Goal: Task Accomplishment & Management: Manage account settings

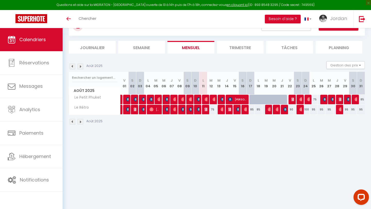
click at [309, 98] on div "75" at bounding box center [313, 100] width 8 height 10
type input "75"
type input "Lun 25 Août 2025"
type input "[DATE]"
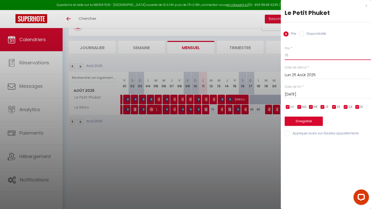
click at [294, 52] on input "75" at bounding box center [327, 55] width 86 height 9
type input "70"
click at [297, 121] on button "Enregistrer" at bounding box center [303, 121] width 38 height 9
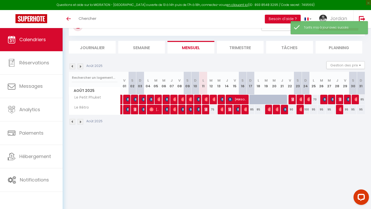
click at [306, 110] on div "100" at bounding box center [305, 110] width 8 height 10
type input "100"
type input "Dim 24 Août 2025"
type input "Lun 25 Août 2025"
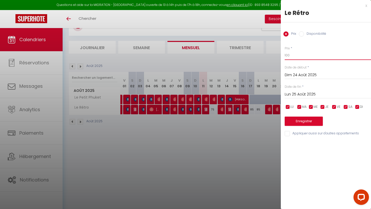
click at [291, 51] on input "100" at bounding box center [327, 55] width 86 height 9
click at [291, 56] on input "100" at bounding box center [327, 55] width 86 height 9
type input "1"
type input "90"
click at [308, 121] on button "Enregistrer" at bounding box center [303, 121] width 38 height 9
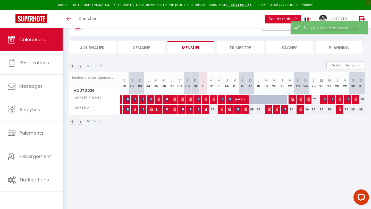
click at [307, 110] on div "90" at bounding box center [305, 110] width 8 height 10
type input "90"
type input "Dim 24 Août 2025"
type input "Lun 25 Août 2025"
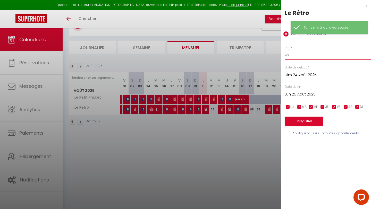
click at [305, 57] on input "90" at bounding box center [327, 55] width 86 height 9
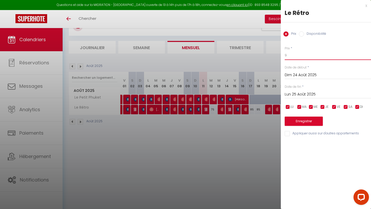
type input "95"
click at [299, 119] on button "Enregistrer" at bounding box center [303, 121] width 38 height 9
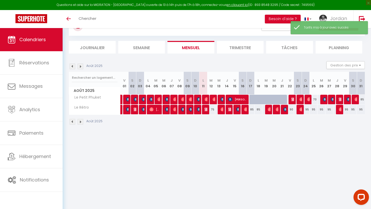
click at [309, 110] on div "95" at bounding box center [313, 110] width 8 height 10
type input "95"
type input "Lun 25 Août 2025"
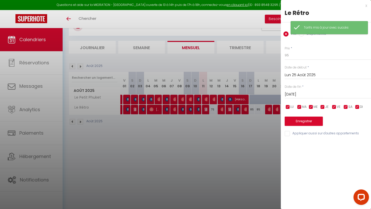
click at [309, 96] on input "Mar 26 Août 2025" at bounding box center [327, 94] width 86 height 7
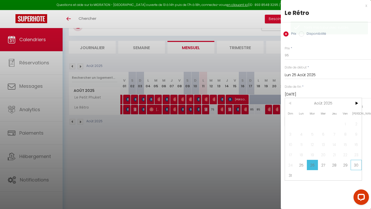
click at [309, 135] on span "30" at bounding box center [355, 165] width 11 height 10
type input "Sam 30 Août 2025"
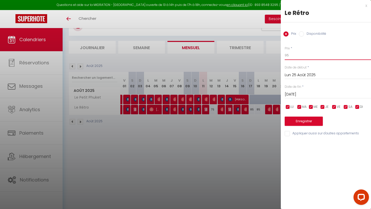
click at [305, 58] on input "95" at bounding box center [327, 55] width 86 height 9
type input "90"
click at [302, 124] on button "Enregistrer" at bounding box center [303, 121] width 38 height 9
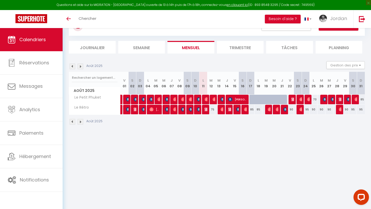
click at [309, 110] on div "90" at bounding box center [345, 110] width 8 height 10
type input "90"
type input "Ven 29 Août 2025"
type input "Sam 30 Août 2025"
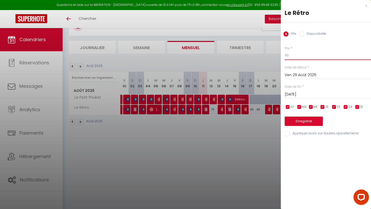
click at [309, 57] on input "90" at bounding box center [327, 55] width 86 height 9
type input "95"
click at [307, 119] on button "Enregistrer" at bounding box center [303, 121] width 38 height 9
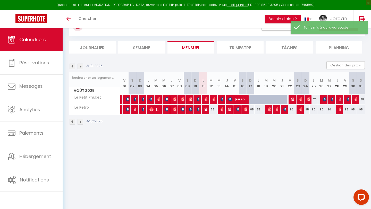
click at [309, 99] on div "85" at bounding box center [360, 100] width 8 height 10
type input "85"
type input "Dim 31 Août 2025"
type input "Lun 01 Septembre 2025"
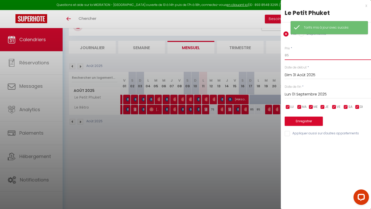
click at [309, 57] on input "85" at bounding box center [327, 55] width 86 height 9
type input "8"
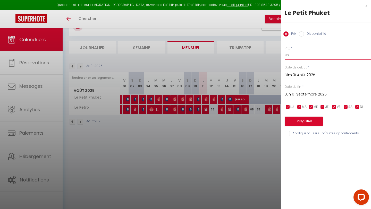
type input "80"
click at [301, 118] on button "Enregistrer" at bounding box center [303, 121] width 38 height 9
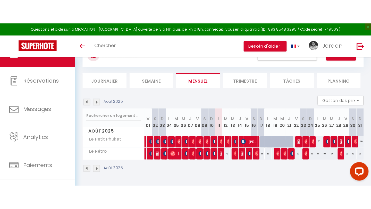
scroll to position [28, 0]
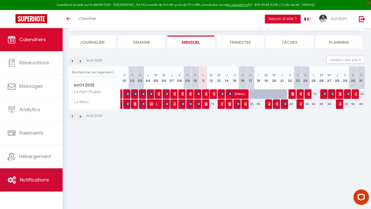
click at [41, 135] on link "Notifications" at bounding box center [31, 179] width 63 height 23
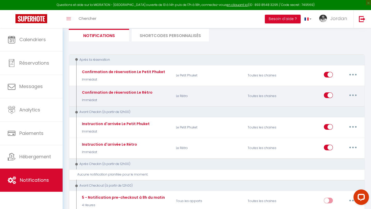
scroll to position [43, 0]
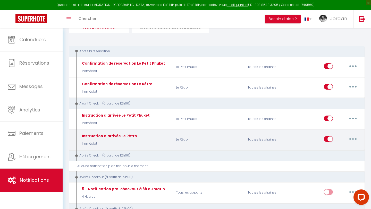
click at [309, 135] on button "button" at bounding box center [352, 139] width 14 height 8
click at [309, 135] on link "Editer" at bounding box center [339, 150] width 38 height 9
type input "Instruction d'arrivée Le Rétro"
select select "Immédiat"
select select "if_booking_is_paid"
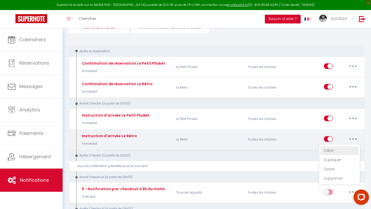
checkbox input "true"
checkbox input "false"
radio input "true"
type input "Procédure pour le checkin -[RENTAL:NAME]"
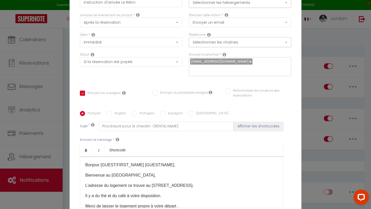
click at [167, 135] on p "​Bonjour [GUEST:FIRST_NAME] [GUEST:NAME]," at bounding box center [181, 165] width 192 height 6
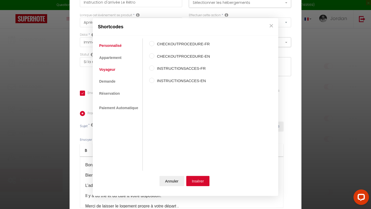
click at [110, 68] on link "Voyageur" at bounding box center [107, 69] width 21 height 9
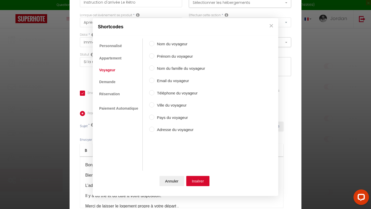
click at [156, 54] on label "Prénom du voyageur" at bounding box center [179, 56] width 51 height 6
click at [154, 54] on input "Prénom du voyageur" at bounding box center [151, 55] width 5 height 5
radio input "true"
click at [156, 45] on label "Nom du voyageur" at bounding box center [179, 44] width 51 height 6
click at [154, 45] on input "Nom du voyageur" at bounding box center [151, 43] width 5 height 5
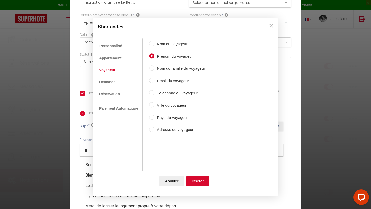
radio input "true"
click at [154, 54] on label "Prénom du voyageur" at bounding box center [179, 56] width 51 height 6
click at [154, 54] on input "Prénom du voyageur" at bounding box center [151, 55] width 5 height 5
radio input "true"
click at [193, 135] on button "Insérer" at bounding box center [197, 181] width 23 height 10
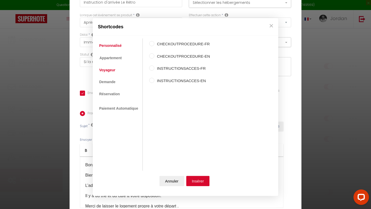
click at [109, 70] on link "Voyageur" at bounding box center [107, 69] width 21 height 9
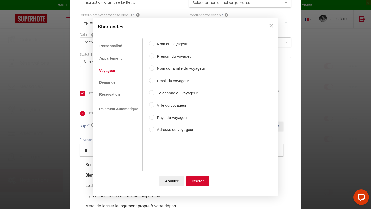
click at [175, 69] on label "Nom du famille du voyageur" at bounding box center [179, 69] width 51 height 6
click at [154, 69] on input "Nom du famille du voyageur" at bounding box center [151, 68] width 5 height 5
radio input "true"
click at [162, 40] on div "Nom du voyageur Prénom du voyageur Nom du famille du voyageur Email du voyageur…" at bounding box center [177, 99] width 56 height 121
click at [161, 45] on label "Nom du voyageur" at bounding box center [179, 44] width 51 height 6
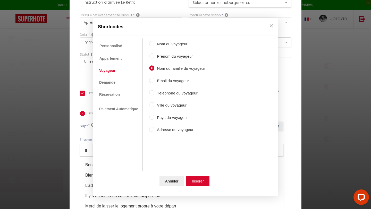
click at [154, 45] on input "Nom du voyageur" at bounding box center [151, 43] width 5 height 5
radio input "true"
click at [192, 135] on button "Insérer" at bounding box center [197, 181] width 23 height 10
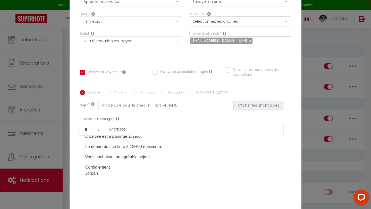
scroll to position [50, 0]
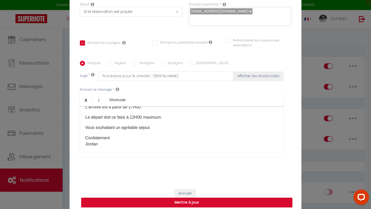
click at [194, 135] on button "Mettre à jour" at bounding box center [186, 203] width 211 height 10
checkbox input "true"
checkbox input "false"
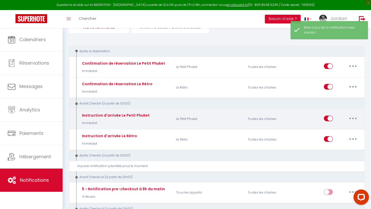
click at [309, 116] on button "button" at bounding box center [352, 118] width 14 height 8
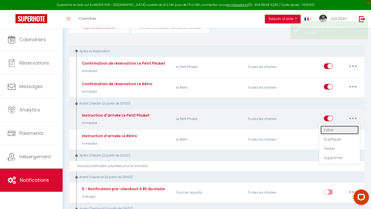
click at [309, 128] on link "Editer" at bounding box center [339, 130] width 38 height 9
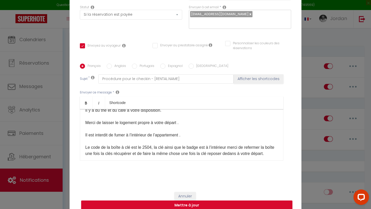
scroll to position [0, 0]
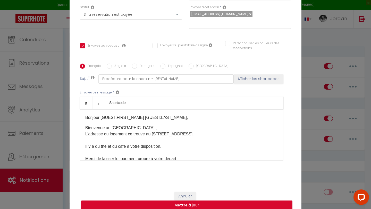
click at [309, 135] on div "Modifier la notification × Titre * Instruction d'arrivée Le Petit Phuket Pour c…" at bounding box center [185, 104] width 371 height 209
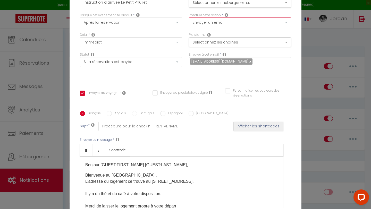
click at [252, 27] on select "Envoyer un email Envoyer un SMS Envoyer une notification push" at bounding box center [240, 22] width 102 height 10
click at [189, 21] on select "Envoyer un email Envoyer un SMS Envoyer une notification push" at bounding box center [240, 22] width 102 height 10
click at [309, 67] on div "Modifier la notification × Titre * Instruction d'arrivée Le Petit Phuket Pour c…" at bounding box center [185, 104] width 371 height 209
click at [309, 79] on div "Modifier la notification × Titre * Instruction d'arrivée Le Petit Phuket Pour c…" at bounding box center [185, 104] width 371 height 209
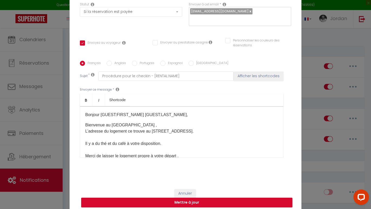
click at [201, 135] on button "Mettre à jour" at bounding box center [186, 203] width 211 height 10
checkbox input "true"
checkbox input "false"
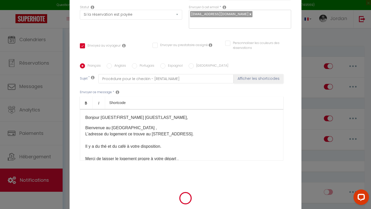
scroll to position [47, 0]
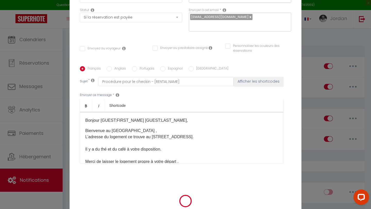
select select "1"
select select
checkbox input "false"
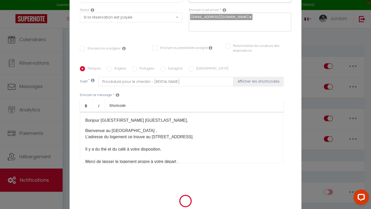
checkbox input "false"
radio input "false"
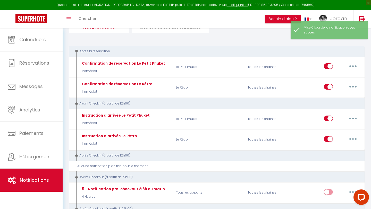
select select
checkbox input "false"
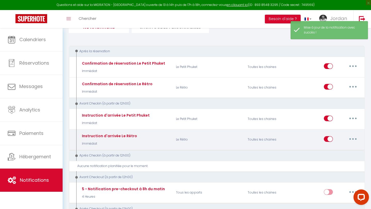
click at [309, 135] on button "button" at bounding box center [352, 139] width 14 height 8
click at [309, 135] on link "Editer" at bounding box center [339, 150] width 38 height 9
type input "Instruction d'arrivée Le Rétro"
select select "Immédiat"
select select "if_booking_is_paid"
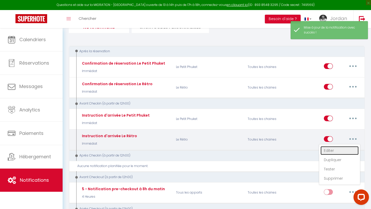
checkbox input "true"
checkbox input "false"
radio input "true"
type input "Procédure pour le checkin -[RENTAL:NAME]"
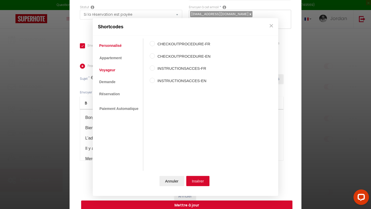
click at [114, 74] on link "Voyageur" at bounding box center [107, 69] width 21 height 9
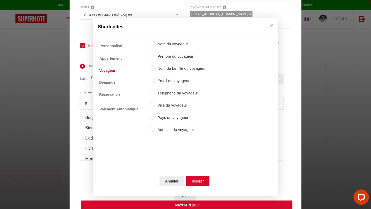
click at [178, 70] on label "Nom du famille du voyageur" at bounding box center [180, 69] width 51 height 6
click at [155, 70] on input "Nom du famille du voyageur" at bounding box center [152, 68] width 5 height 5
radio input "true"
click at [201, 135] on button "Insérer" at bounding box center [197, 181] width 23 height 10
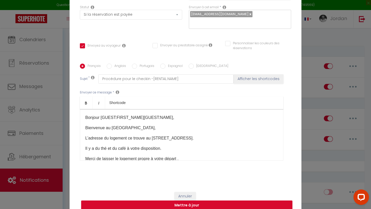
click at [165, 115] on p "​Bonjour [GUEST:FIRST_NAME][GUEST:NAME]​​," at bounding box center [181, 118] width 192 height 6
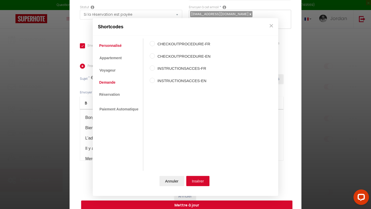
click at [113, 85] on link "Demande" at bounding box center [107, 82] width 21 height 9
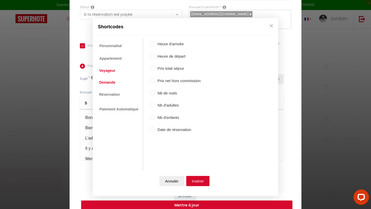
click at [114, 72] on link "Voyageur" at bounding box center [107, 70] width 21 height 9
click at [170, 68] on label "Nom du famille du voyageur" at bounding box center [180, 69] width 51 height 6
click at [155, 68] on input "Nom du famille du voyageur" at bounding box center [152, 68] width 5 height 5
radio input "true"
click at [198, 135] on button "Insérer" at bounding box center [197, 181] width 23 height 10
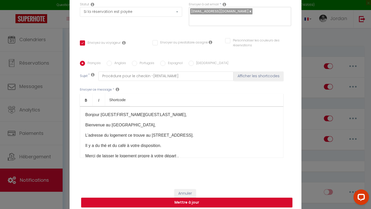
scroll to position [10, 0]
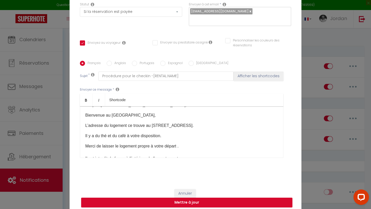
click at [85, 112] on p "​Bienvenue au Rétro," at bounding box center [181, 115] width 192 height 6
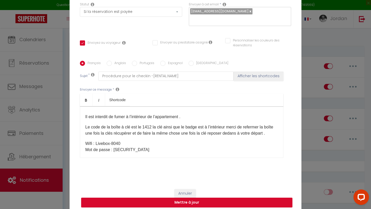
scroll to position [52, 0]
click at [205, 124] on p "Le code de la boîte à clé est le 1412 la clé ainsi que le badge est à l’intérie…" at bounding box center [181, 130] width 192 height 12
click at [232, 124] on p "Le code de la boîte à clé est le 1412 la clé ainsi que le badge sont à l’intéri…" at bounding box center [181, 130] width 192 height 12
click at [123, 130] on p "Le code de la boîte à clé est le 1412 la clé ainsi que le badge sont à l’intéri…" at bounding box center [181, 130] width 192 height 12
click at [245, 129] on p "Le code de la boîte à clé est le 1412 la clé ainsi que le badge sont à l’intéri…" at bounding box center [181, 130] width 192 height 12
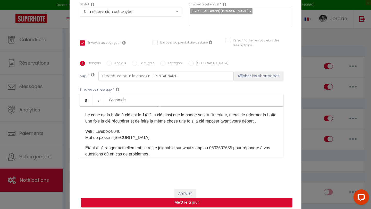
scroll to position [51, 0]
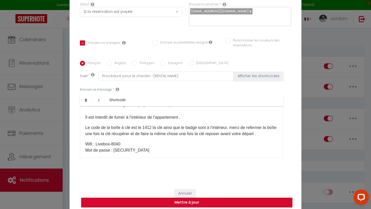
click at [271, 131] on p "Le code de la boîte à clé est le 1412 la clé ainsi que le badge sont à l’intéri…" at bounding box center [181, 131] width 192 height 12
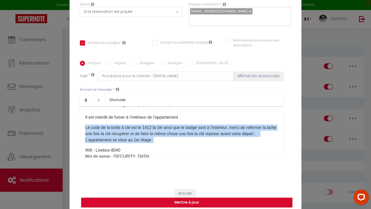
drag, startPoint x: 159, startPoint y: 135, endPoint x: 85, endPoint y: 125, distance: 74.1
click at [85, 125] on p "Le code de la boîte à clé est le 1412 la clé ainsi que le badge sont à l’intéri…" at bounding box center [181, 134] width 192 height 19
copy p "Le code de la boîte à clé est le 1412 la clé ainsi que le badge sont à l’intéri…"
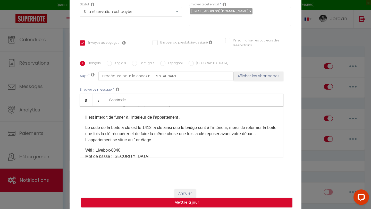
click at [176, 135] on p "Wifi : Livebox-8040 Mot de passe : JZLXQDesp7QAVPnNVU" at bounding box center [181, 153] width 192 height 12
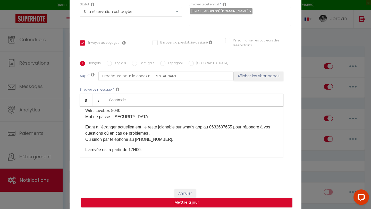
scroll to position [94, 0]
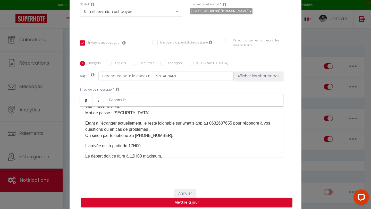
click at [216, 121] on p "Étant à l’étranger actuellement, je reste joignable sur what’s app au 063260765…" at bounding box center [181, 129] width 192 height 19
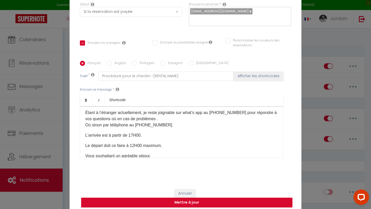
scroll to position [133, 0]
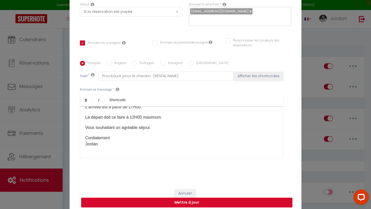
click at [191, 135] on button "Mettre à jour" at bounding box center [186, 203] width 211 height 10
checkbox input "true"
checkbox input "false"
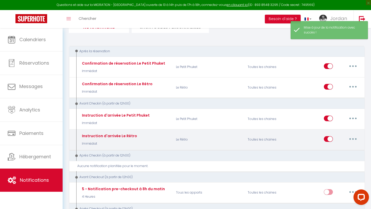
click at [309, 135] on icon "button" at bounding box center [353, 139] width 2 height 2
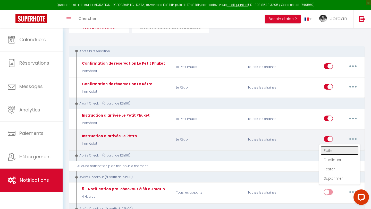
click at [309, 135] on link "Editer" at bounding box center [339, 150] width 38 height 9
type input "Instruction d'arrivée Le Rétro"
select select "Immédiat"
select select "if_booking_is_paid"
checkbox input "true"
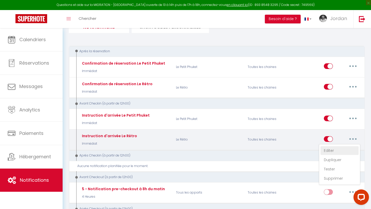
checkbox input "false"
radio input "true"
type input "Procédure pour le checkin -[RENTAL:NAME]"
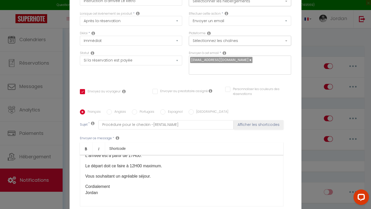
scroll to position [0, 0]
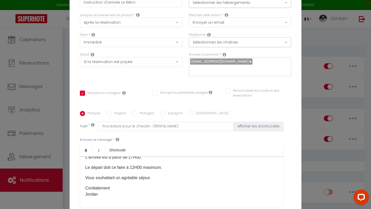
click at [122, 111] on label "Anglais" at bounding box center [119, 114] width 14 height 6
click at [112, 111] on input "Anglais" at bounding box center [109, 113] width 5 height 5
radio input "true"
checkbox input "true"
checkbox input "false"
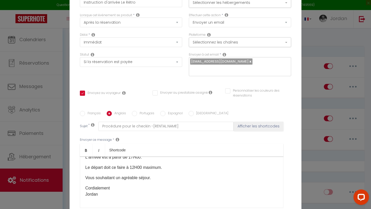
checkbox input "false"
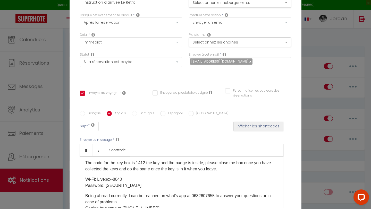
scroll to position [62, 0]
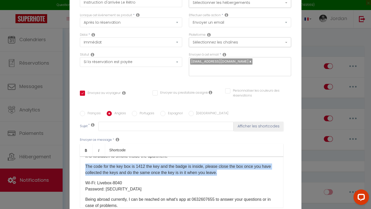
drag, startPoint x: 223, startPoint y: 170, endPoint x: 81, endPoint y: 160, distance: 142.9
click at [81, 135] on div "Hello [GUEST:FIRST_NAME] [GUEST:NAME]​, Welcome to Le Rétro, The address of the…" at bounding box center [181, 181] width 203 height 51
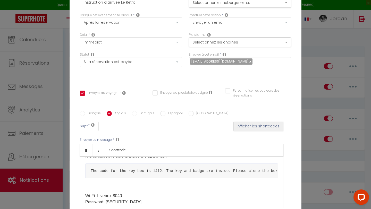
click at [95, 135] on pre "The code for the key box is 1412. The key and badge are inside. Please close th…" at bounding box center [181, 170] width 192 height 15
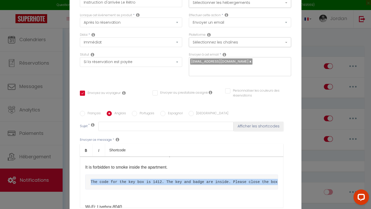
drag, startPoint x: 91, startPoint y: 178, endPoint x: 207, endPoint y: 185, distance: 117.0
click at [207, 135] on pre "The code for the key box is 1412. The key and badge are inside. Please close th…" at bounding box center [181, 181] width 192 height 15
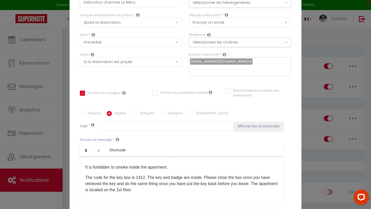
scroll to position [74, 0]
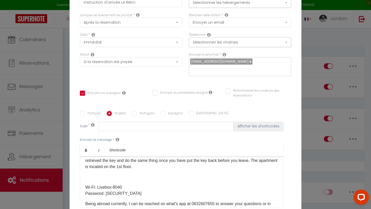
click at [85, 135] on div "Hello [GUEST:FIRST_NAME] [GUEST:NAME]​, Welcome to Le Rétro, The address of the…" at bounding box center [181, 181] width 203 height 51
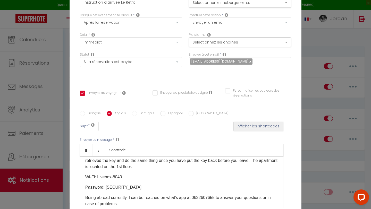
click at [85, 135] on p "Password: JZLXQDesp7QAVPnNVU" at bounding box center [181, 187] width 192 height 6
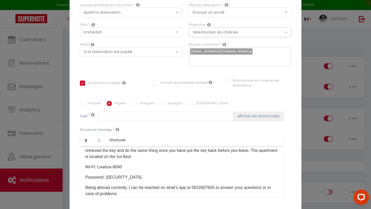
click at [194, 135] on p "Being abroad currently, I can be reached on what's app at 0632607655 to answer …" at bounding box center [181, 194] width 192 height 19
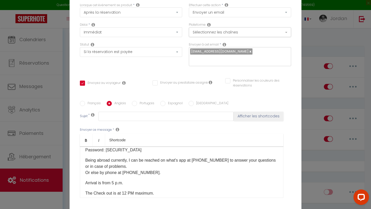
scroll to position [103, 0]
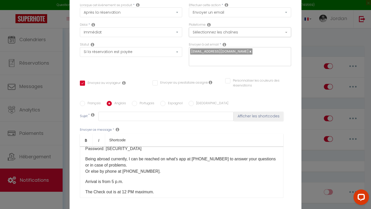
click at [124, 135] on p "Being abroad currently, I can be reached on what's app at +33632607655 to answe…" at bounding box center [181, 165] width 192 height 19
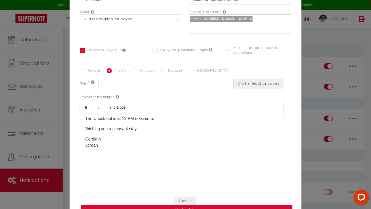
scroll to position [50, 0]
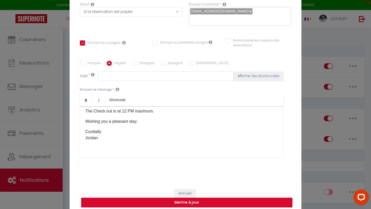
click at [183, 135] on button "Mettre à jour" at bounding box center [186, 203] width 211 height 10
checkbox input "true"
checkbox input "false"
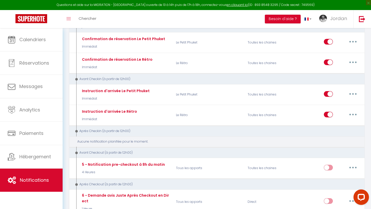
scroll to position [92, 0]
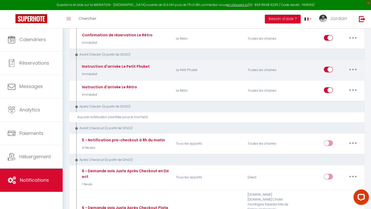
click at [118, 74] on p "Immédiat" at bounding box center [115, 74] width 69 height 5
click at [309, 69] on button "button" at bounding box center [352, 69] width 14 height 8
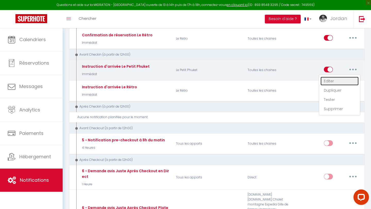
click at [309, 80] on link "Editer" at bounding box center [339, 81] width 38 height 9
type input "Instruction d'arrivée Le Petit Phuket"
select select "Immédiat"
select select "if_booking_is_paid"
checkbox input "true"
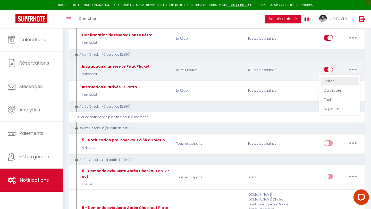
checkbox input "false"
radio input "true"
type input "Procédure pour le checkin - [RENTAL:NAME]"
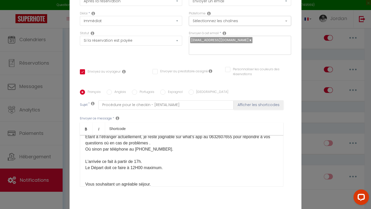
scroll to position [117, 0]
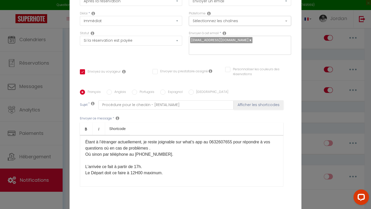
click at [216, 135] on p "Bienvenue au Petit Phuket , L’adresse du logement ce trouve au 67 Rue de la Lev…" at bounding box center [181, 105] width 192 height 142
click at [138, 135] on p "Bienvenue au Petit Phuket , L’adresse du logement ce trouve au 67 Rue de la Lev…" at bounding box center [181, 105] width 192 height 142
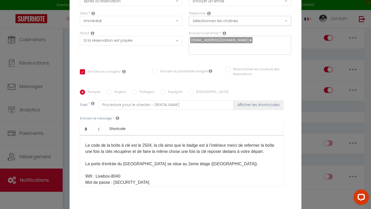
scroll to position [63, 0]
click at [116, 90] on label "Anglais" at bounding box center [119, 93] width 14 height 6
click at [112, 90] on input "Anglais" at bounding box center [109, 92] width 5 height 5
radio input "true"
checkbox input "true"
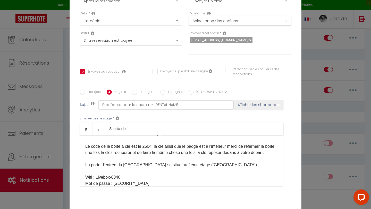
checkbox input "false"
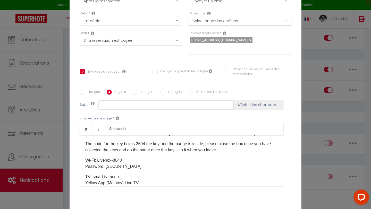
scroll to position [34, 0]
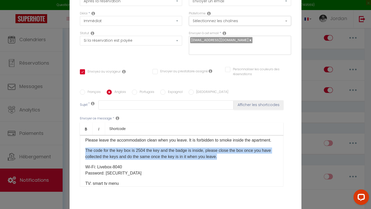
drag, startPoint x: 224, startPoint y: 159, endPoint x: 86, endPoint y: 154, distance: 138.5
click at [86, 135] on p "The code for the key box is 2504 the key and the badge is inside, please close …" at bounding box center [181, 153] width 192 height 12
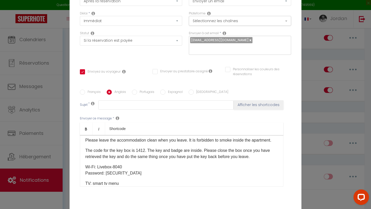
click at [145, 135] on p "The code for the key box is 1412. The key and badge are inside. Please close th…" at bounding box center [181, 153] width 192 height 12
click at [260, 135] on p "The code for the key box is 2504. The key and badge are inside. Please close th…" at bounding box center [181, 153] width 192 height 12
click at [253, 135] on p "The code for the key box is 2504. The key and badge are inside. Please close th…" at bounding box center [181, 156] width 192 height 19
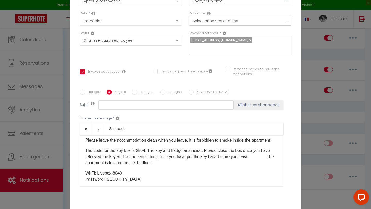
click at [246, 135] on p "Wi-Fi: Livebox-8040 Password: JZLXQDesp7QAVPnNVU" at bounding box center [181, 176] width 192 height 12
click at [86, 135] on p "The code for the key box is 2504. The key and badge are inside. Please close th…" at bounding box center [181, 156] width 192 height 19
click at [150, 135] on p "The code for the key box is 2504. The key and badge are inside. Please close th…" at bounding box center [181, 156] width 192 height 19
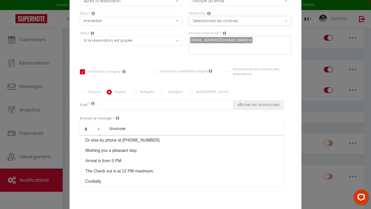
scroll to position [112, 0]
click at [93, 90] on label "Français" at bounding box center [93, 93] width 16 height 6
click at [85, 90] on input "Français" at bounding box center [82, 92] width 5 height 5
radio input "true"
checkbox input "true"
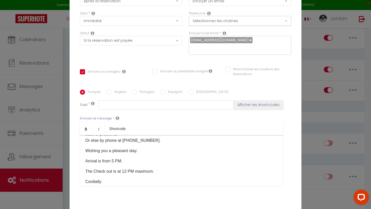
checkbox input "false"
type input "Procédure pour le checkin - [RENTAL:NAME]"
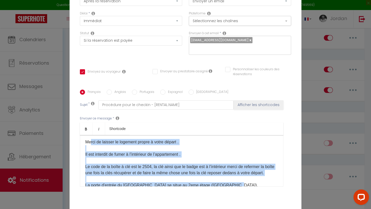
scroll to position [41, 0]
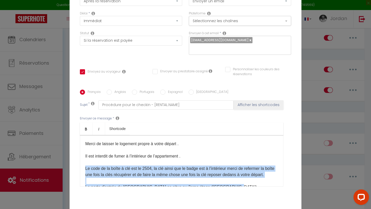
drag, startPoint x: 231, startPoint y: 161, endPoint x: 86, endPoint y: 166, distance: 144.4
click at [86, 135] on p "Bienvenue au Petit Phuket , L’adresse du logement ce trouve au 67 Rue de la Lev…" at bounding box center [181, 181] width 192 height 142
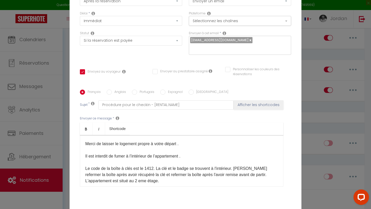
click at [154, 135] on p "Bienvenue au Petit Phuket , L’adresse du logement ce trouve au 67 Rue de la Lev…" at bounding box center [181, 178] width 192 height 136
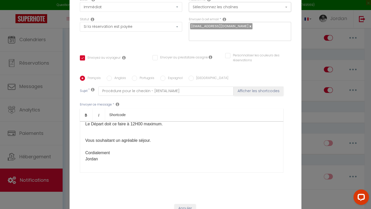
scroll to position [50, 0]
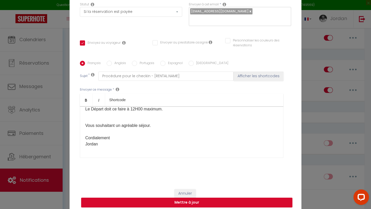
click at [115, 61] on label "Anglais" at bounding box center [119, 64] width 14 height 6
click at [112, 61] on input "Anglais" at bounding box center [109, 63] width 5 height 5
radio input "true"
checkbox input "true"
checkbox input "false"
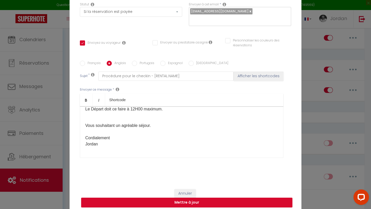
checkbox input "false"
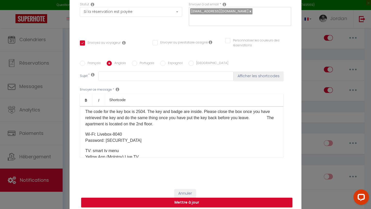
scroll to position [38, 0]
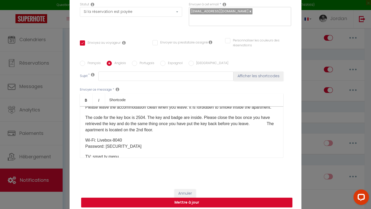
click at [140, 135] on button "Mettre à jour" at bounding box center [186, 203] width 211 height 10
checkbox input "true"
checkbox input "false"
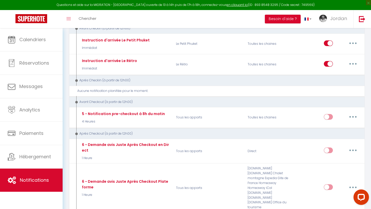
scroll to position [119, 0]
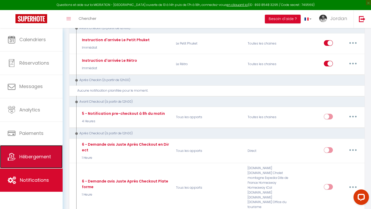
click at [43, 135] on link "Hébergement" at bounding box center [31, 156] width 63 height 23
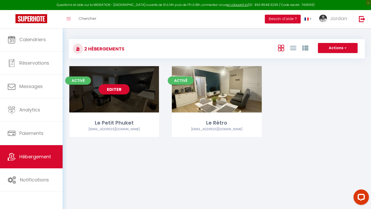
click at [114, 93] on link "Editer" at bounding box center [114, 89] width 31 height 10
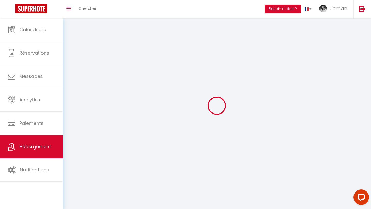
select select "1"
select select "28"
select select
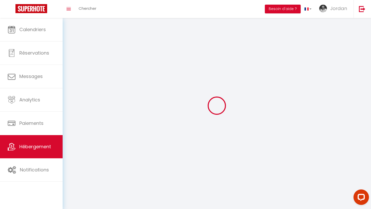
select select
checkbox input "false"
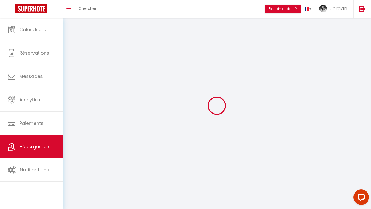
checkbox input "false"
select select
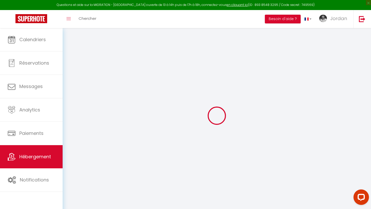
select select
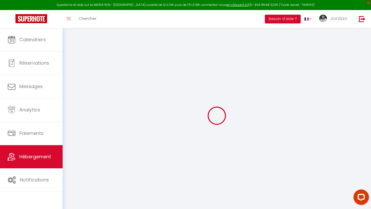
select select
checkbox input "false"
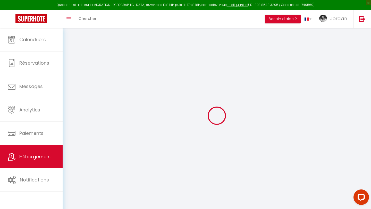
select select
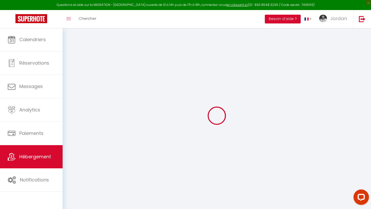
select select
checkbox input "false"
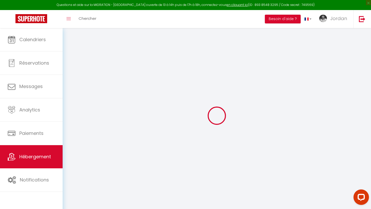
checkbox input "false"
select select
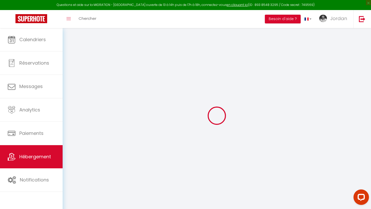
select select
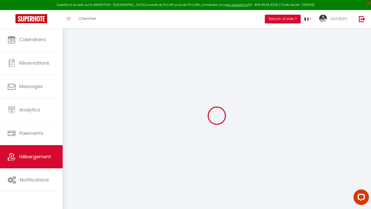
checkbox input "false"
select select
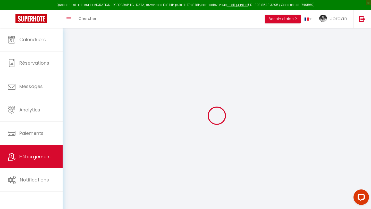
select select
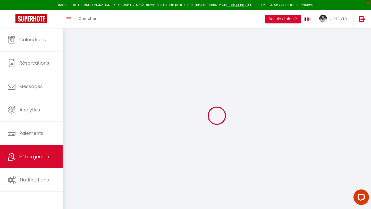
select select
checkbox input "false"
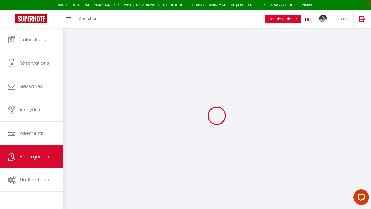
checkbox input "false"
select select
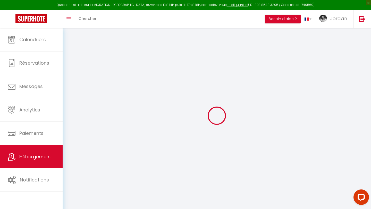
select select
checkbox input "false"
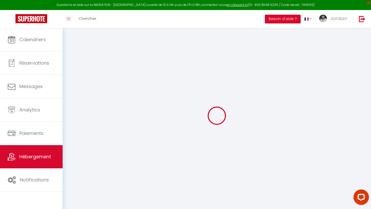
checkbox input "false"
select select
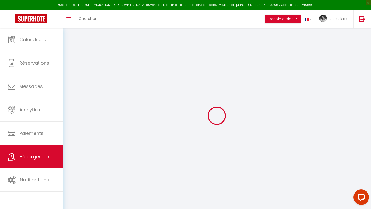
type input "Le Petit Phuket"
type input "Jordan"
type input "60"
type input "5.5"
type input "4"
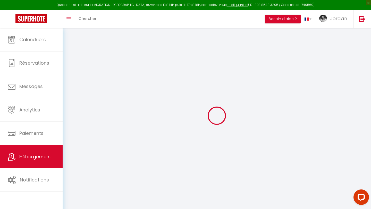
type input "250"
select select
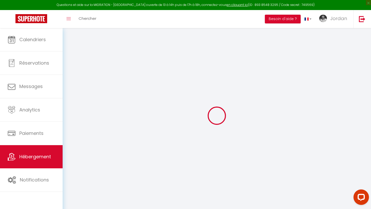
select select
type input "[STREET_ADDRESS]"
type input "01750"
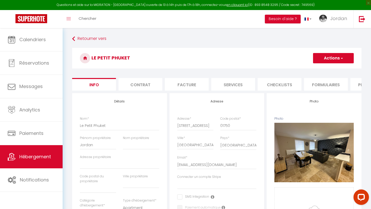
click at [149, 85] on li "Contrat" at bounding box center [140, 84] width 44 height 13
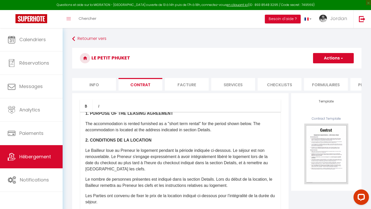
scroll to position [67, 0]
click at [188, 88] on li "Facture" at bounding box center [187, 84] width 44 height 13
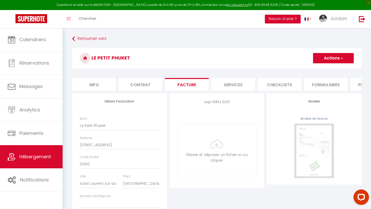
click at [226, 85] on li "Services" at bounding box center [233, 84] width 44 height 13
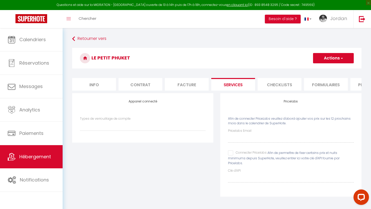
click at [170, 86] on li "Facture" at bounding box center [187, 84] width 44 height 13
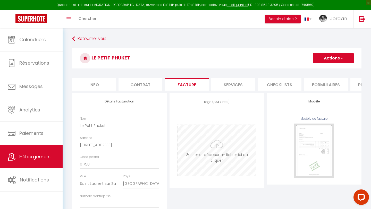
click at [206, 135] on input "file" at bounding box center [216, 150] width 79 height 51
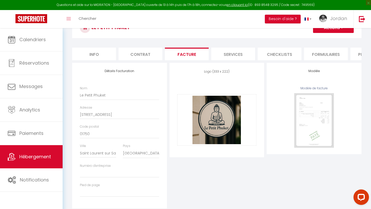
scroll to position [43, 0]
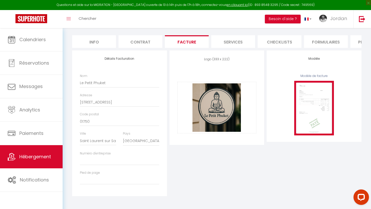
click at [309, 107] on img at bounding box center [314, 108] width 40 height 55
click at [309, 109] on img at bounding box center [314, 108] width 40 height 55
click at [309, 110] on img at bounding box center [314, 108] width 40 height 55
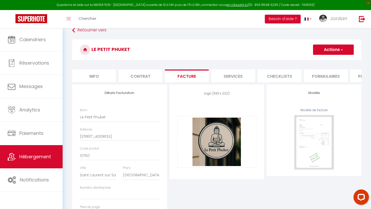
scroll to position [0, 0]
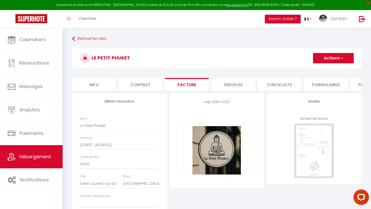
click at [223, 88] on li "Services" at bounding box center [233, 84] width 44 height 13
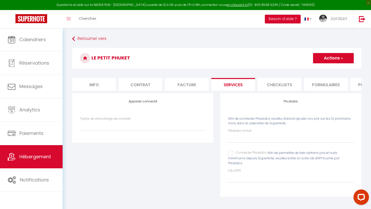
click at [97, 81] on li "Info" at bounding box center [94, 84] width 44 height 13
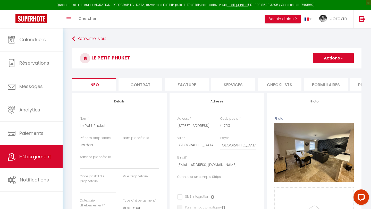
click at [129, 82] on li "Contrat" at bounding box center [140, 84] width 44 height 13
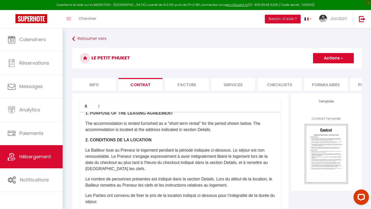
click at [309, 60] on button "Actions" at bounding box center [333, 58] width 41 height 10
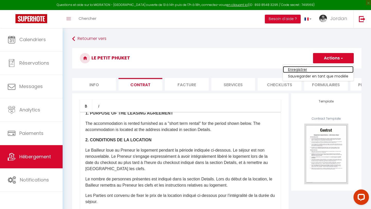
click at [309, 68] on link "Enregistrer" at bounding box center [318, 69] width 71 height 7
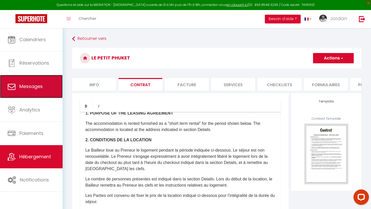
click at [37, 86] on span "Messages" at bounding box center [30, 86] width 23 height 6
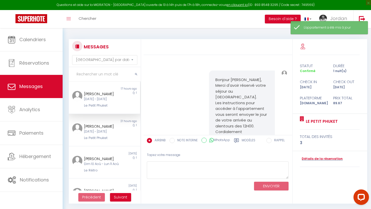
scroll to position [27, 0]
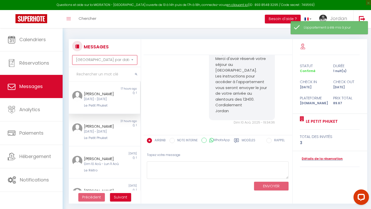
click at [115, 61] on select "Trier par date de réservation Trier par date de message" at bounding box center [104, 60] width 65 height 10
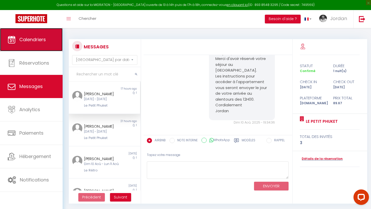
click at [28, 42] on span "Calendriers" at bounding box center [32, 39] width 27 height 6
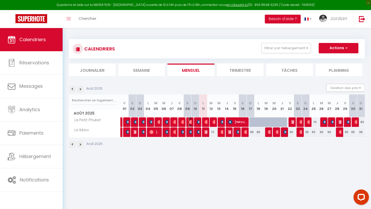
click at [189, 122] on img at bounding box center [191, 122] width 4 height 4
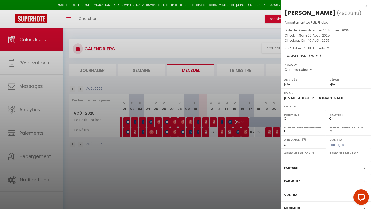
click at [309, 135] on div "Facture" at bounding box center [325, 167] width 90 height 13
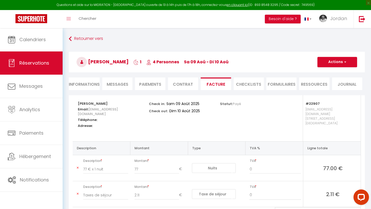
scroll to position [28, 0]
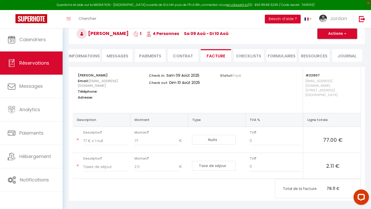
click at [309, 34] on button "Actions" at bounding box center [337, 34] width 40 height 10
click at [309, 50] on link "Aperçu et éditer" at bounding box center [332, 51] width 43 height 7
click at [253, 59] on li "CHECKLISTS" at bounding box center [248, 55] width 30 height 13
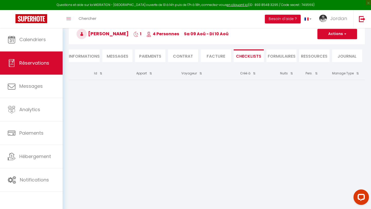
click at [283, 57] on li "FORMULAIRES" at bounding box center [281, 55] width 30 height 13
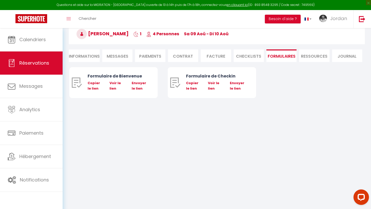
click at [309, 57] on li "Ressources" at bounding box center [314, 55] width 30 height 13
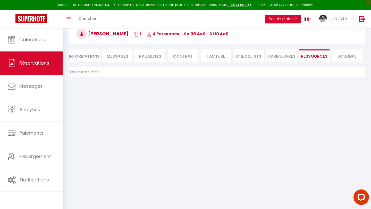
click at [309, 52] on li "Journal" at bounding box center [347, 55] width 30 height 13
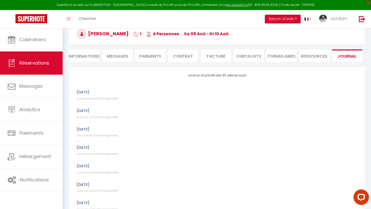
scroll to position [28, 0]
click at [80, 53] on li "Informations" at bounding box center [84, 55] width 31 height 13
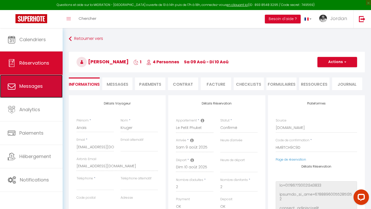
click at [48, 86] on link "Messages" at bounding box center [31, 86] width 63 height 23
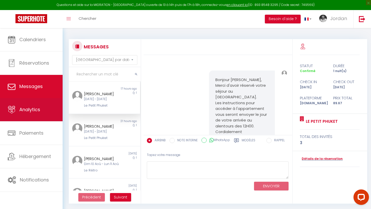
scroll to position [27, 0]
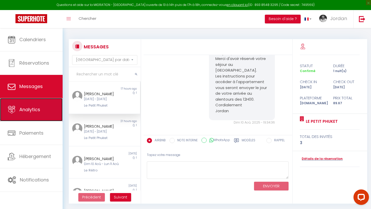
click at [43, 115] on link "Analytics" at bounding box center [31, 109] width 63 height 23
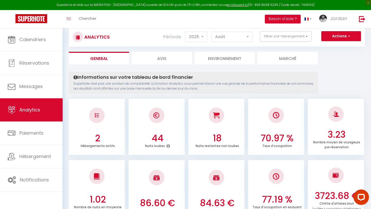
scroll to position [11, 0]
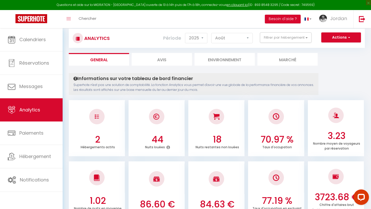
click at [164, 80] on h4 "Informations sur votre tableau de bord financier" at bounding box center [193, 79] width 240 height 6
click at [167, 62] on li "Avis" at bounding box center [161, 59] width 60 height 13
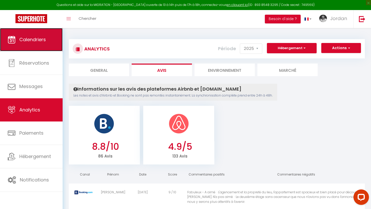
click at [39, 34] on link "Calendriers" at bounding box center [31, 39] width 63 height 23
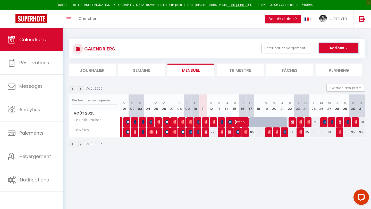
click at [309, 52] on button "Actions" at bounding box center [338, 48] width 40 height 10
click at [309, 21] on span "Jordan" at bounding box center [338, 18] width 17 height 6
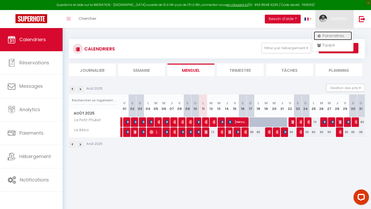
click at [309, 38] on link "Paramètres" at bounding box center [332, 35] width 38 height 9
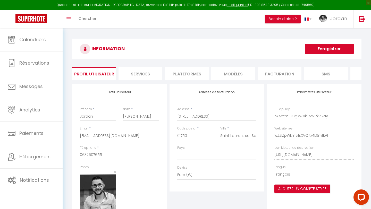
click at [190, 74] on li "Plateformes" at bounding box center [187, 73] width 44 height 13
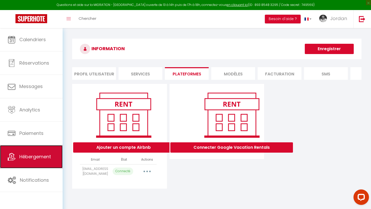
click at [39, 135] on link "Hébergement" at bounding box center [31, 156] width 63 height 23
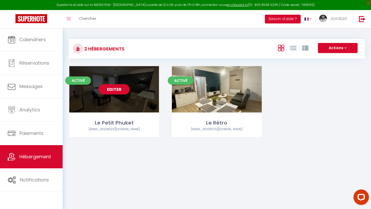
click at [121, 88] on link "Editer" at bounding box center [114, 89] width 31 height 10
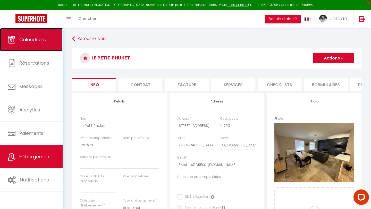
click at [22, 32] on link "Calendriers" at bounding box center [31, 39] width 63 height 23
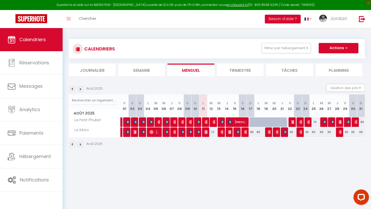
click at [252, 131] on div "85" at bounding box center [250, 132] width 8 height 10
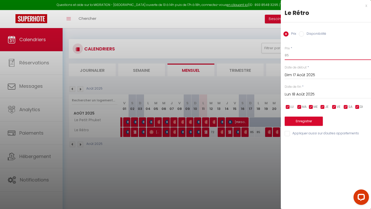
click at [302, 56] on input "85" at bounding box center [327, 55] width 86 height 9
click at [305, 117] on button "Enregistrer" at bounding box center [303, 121] width 38 height 9
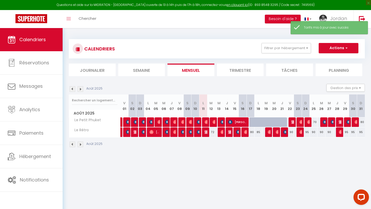
click at [260, 133] on div "85" at bounding box center [258, 132] width 8 height 10
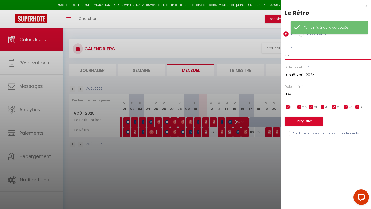
click at [302, 51] on input "85" at bounding box center [327, 55] width 86 height 9
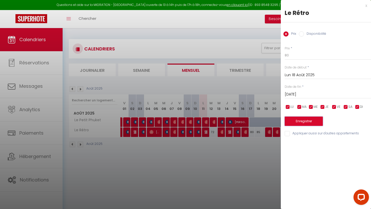
click at [303, 124] on button "Enregistrer" at bounding box center [303, 121] width 38 height 9
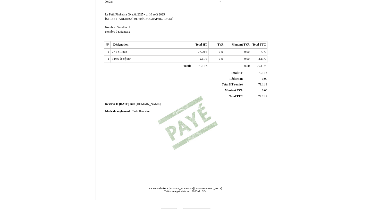
scroll to position [97, 0]
